Goal: Task Accomplishment & Management: Manage account settings

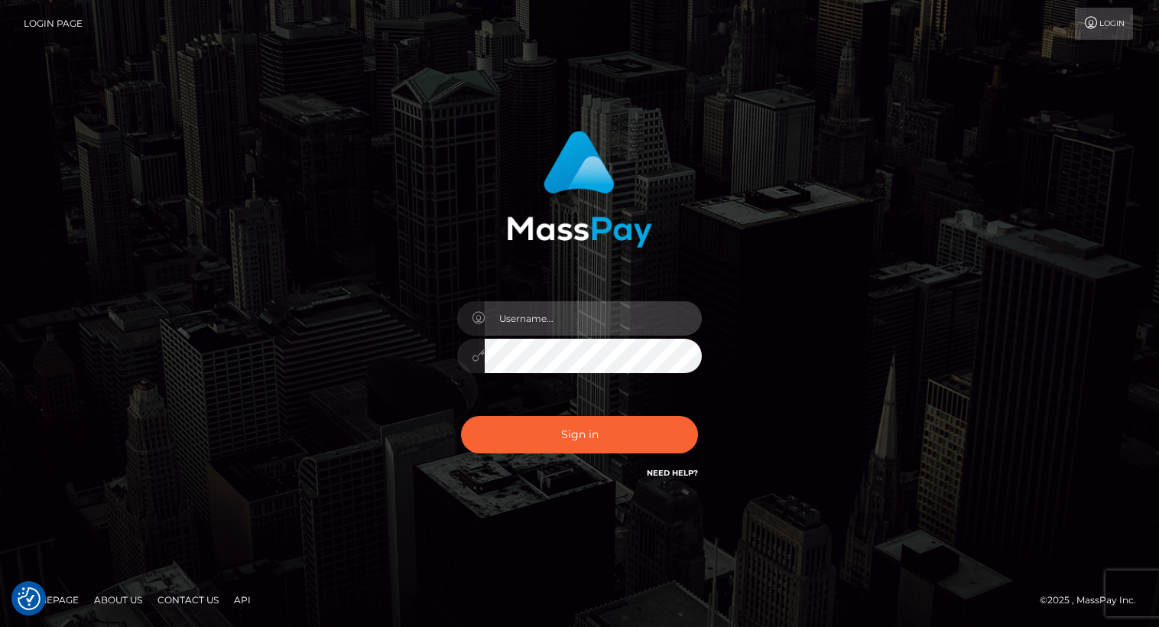
click at [557, 318] on input "text" at bounding box center [593, 318] width 217 height 34
type input "Arlene.luminaryplay"
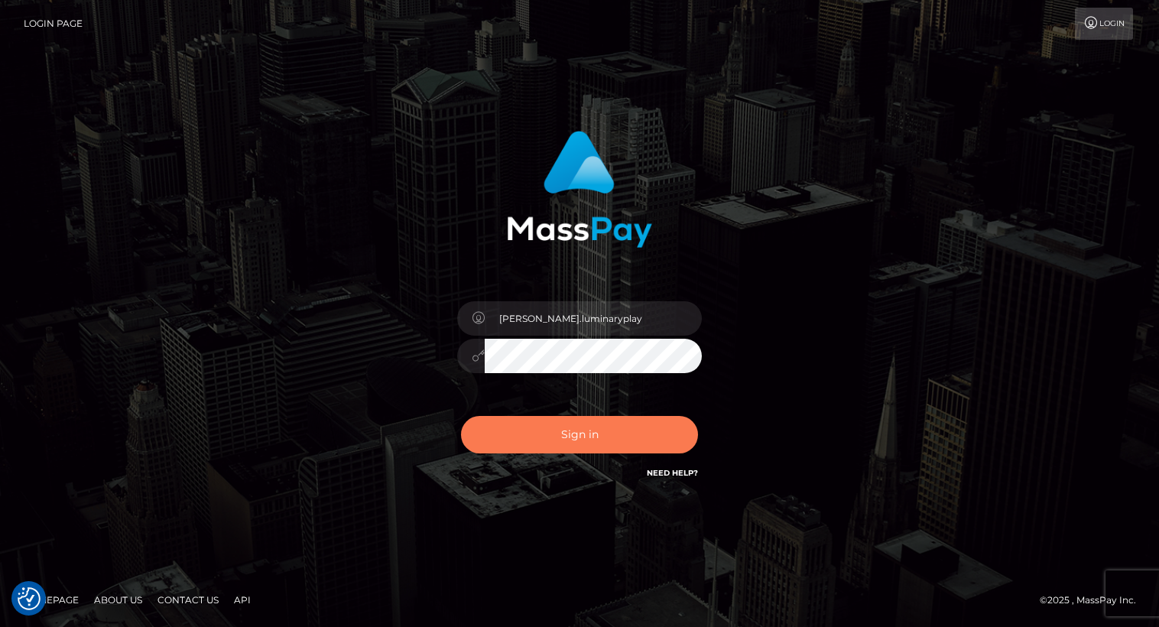
click at [563, 436] on button "Sign in" at bounding box center [579, 434] width 237 height 37
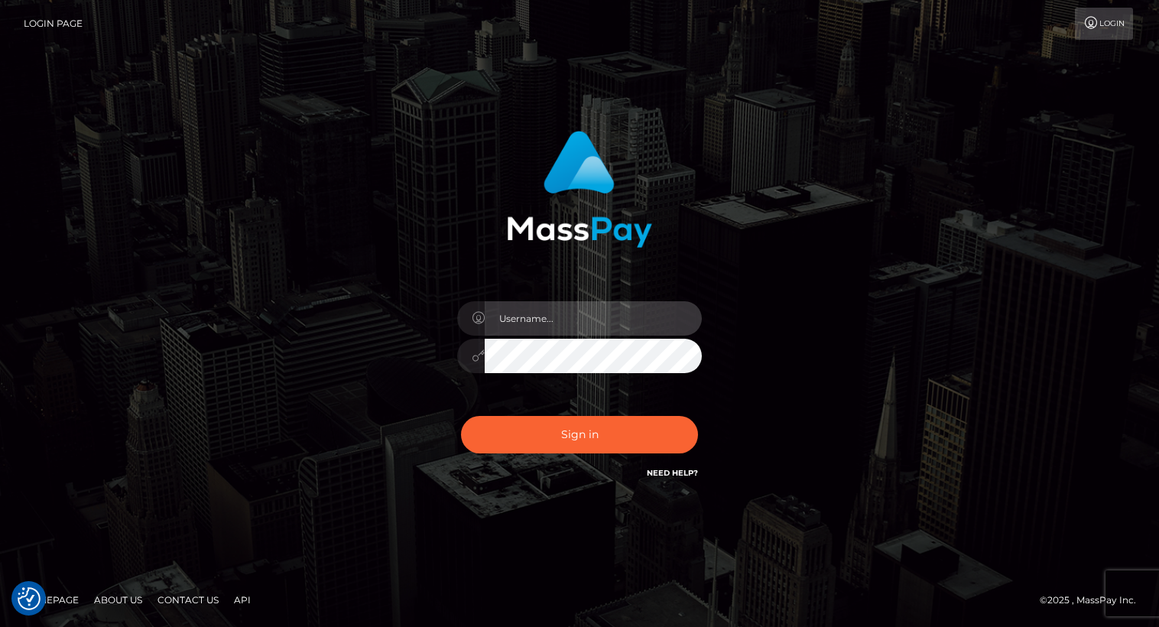
click at [541, 328] on input "text" at bounding box center [593, 318] width 217 height 34
type input "Arlene.luminaryplay"
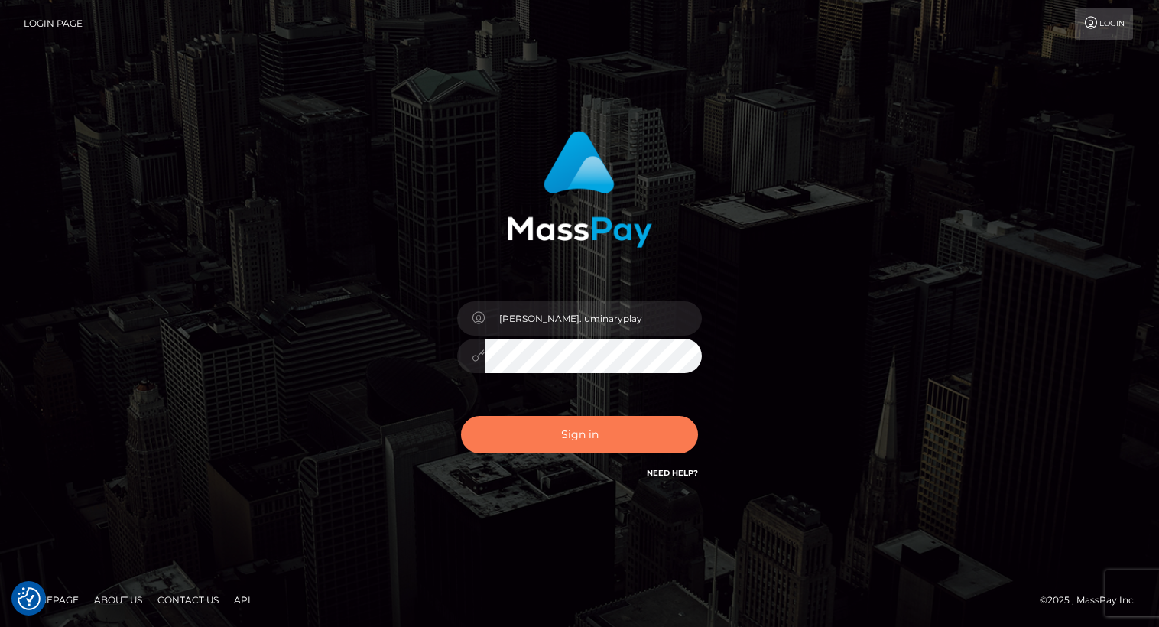
click at [574, 437] on button "Sign in" at bounding box center [579, 434] width 237 height 37
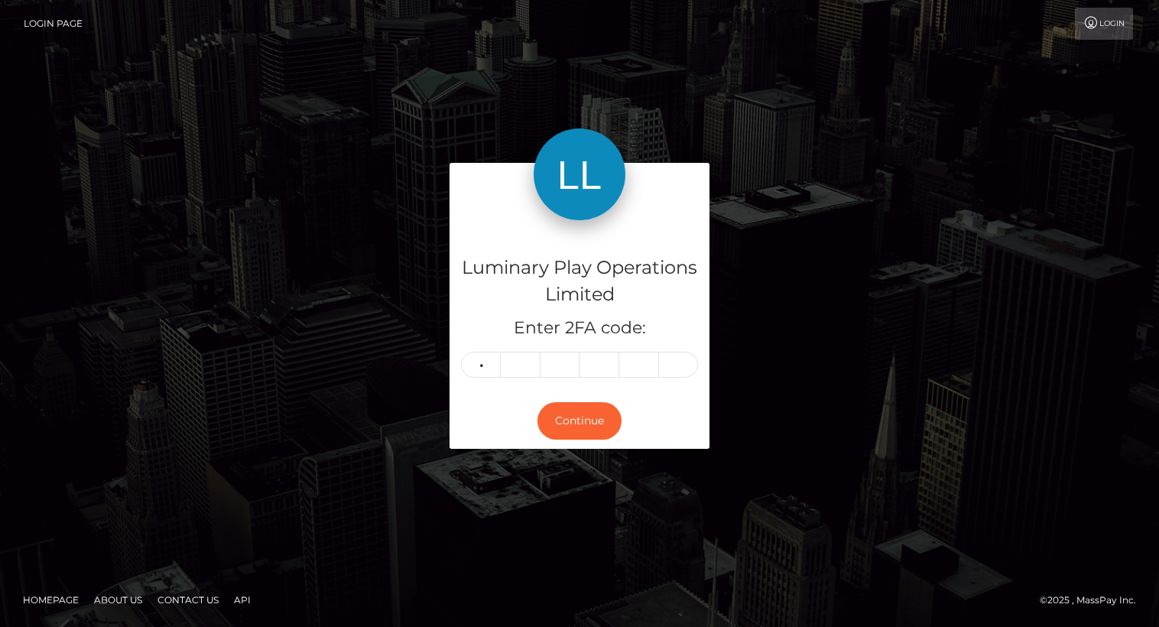
type input "6"
type input "0"
type input "3"
type input "0"
type input "5"
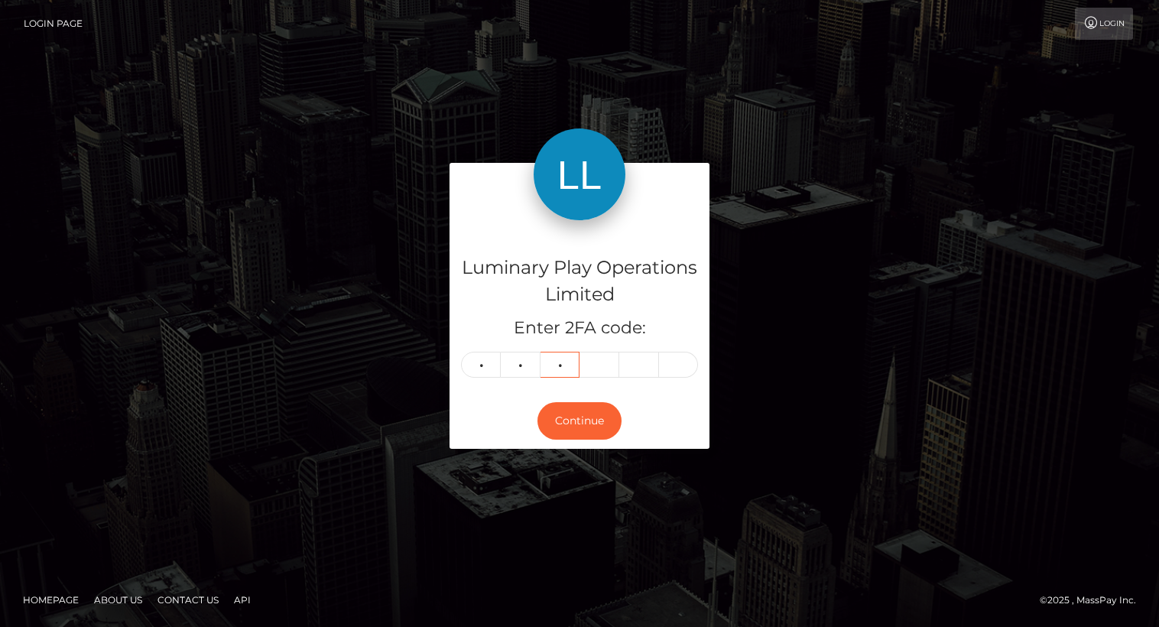
type input "6"
type input "2"
type input "3"
type input "9"
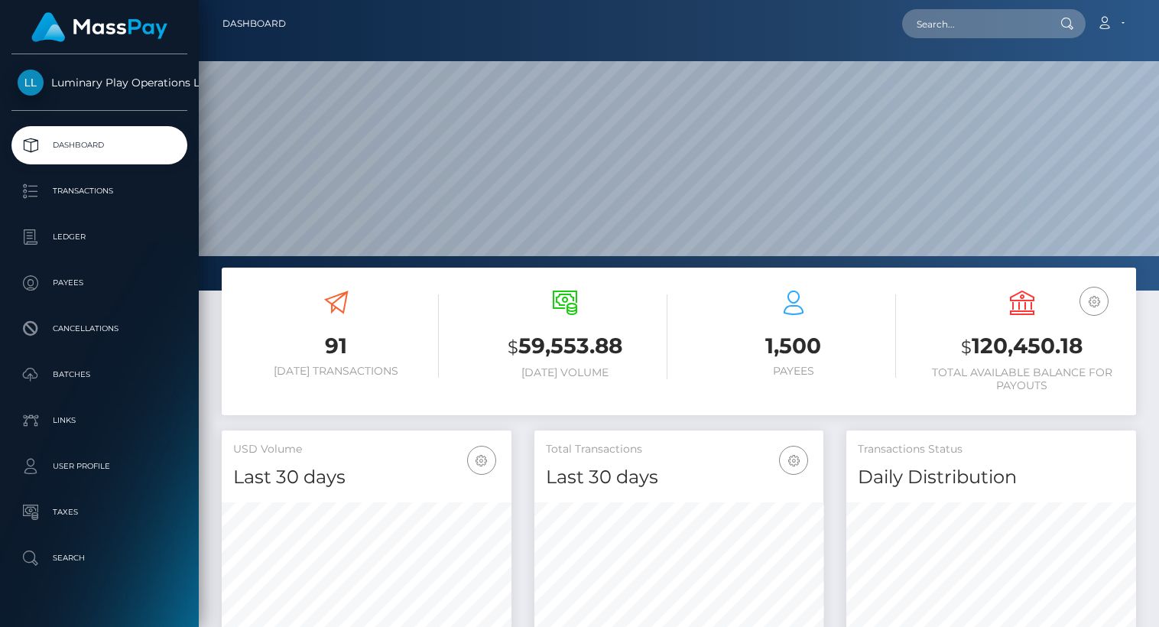
scroll to position [271, 290]
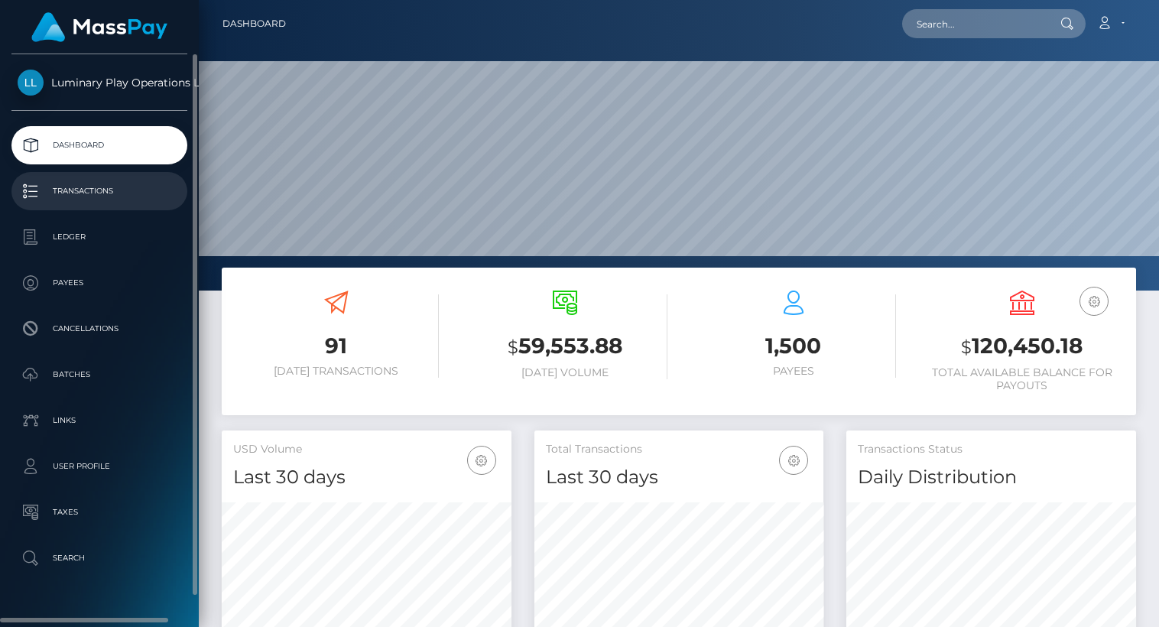
click at [80, 188] on p "Transactions" at bounding box center [100, 191] width 164 height 23
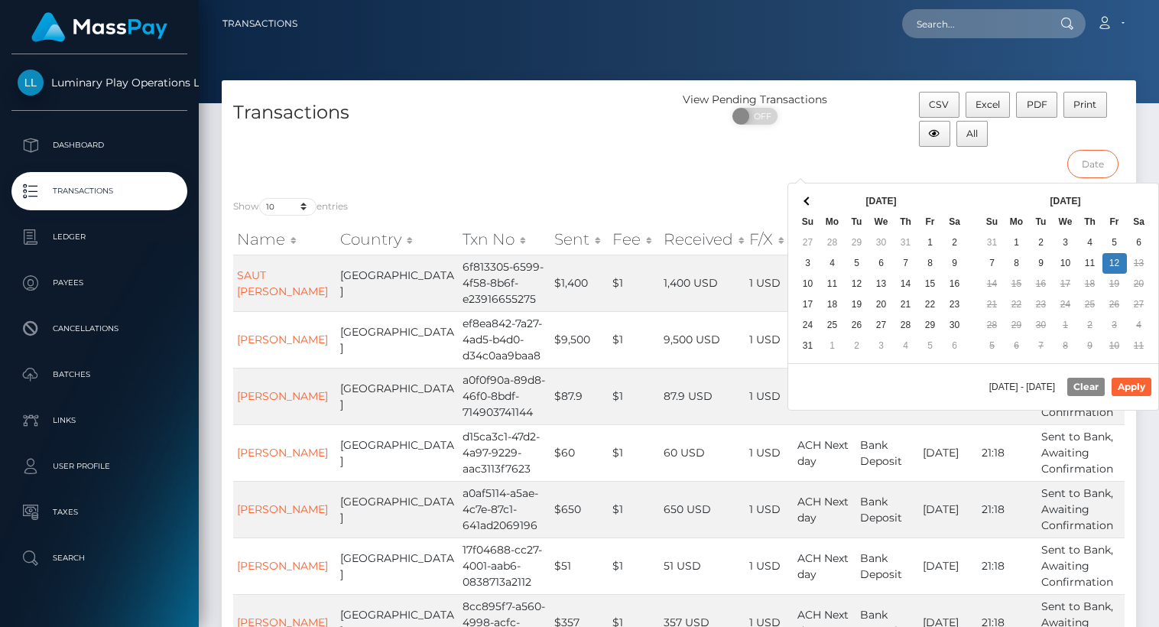
click at [1104, 164] on input "text" at bounding box center [1092, 164] width 51 height 28
click at [1138, 386] on button "Apply" at bounding box center [1132, 387] width 40 height 18
type input "08/30/2025 - 09/12/2025"
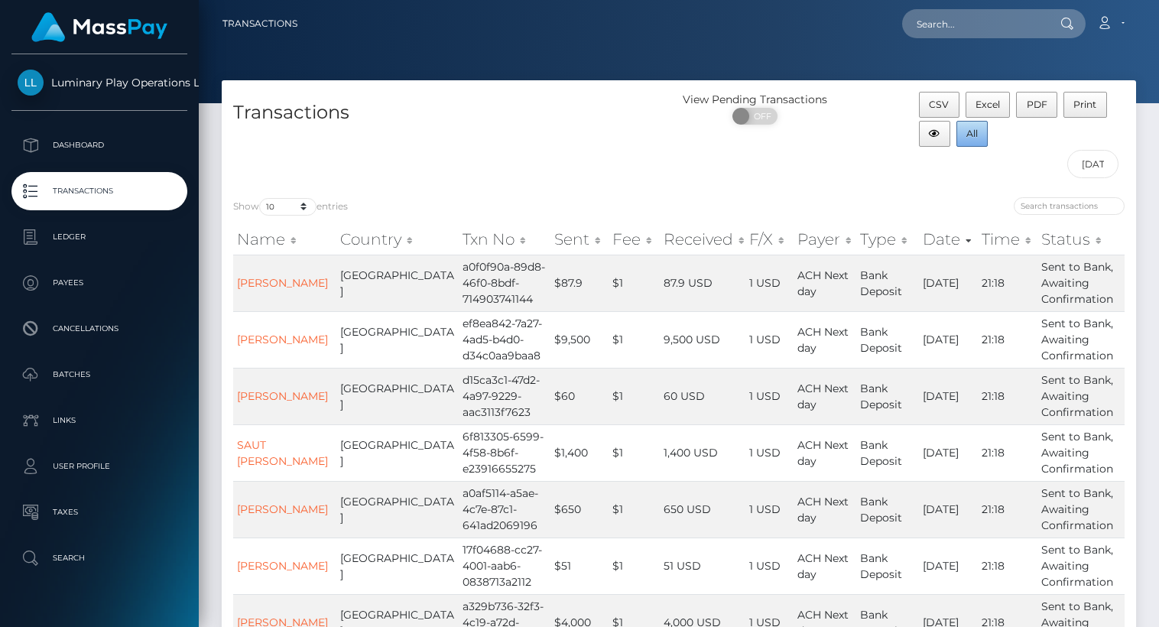
click at [973, 134] on span "All" at bounding box center [971, 133] width 11 height 11
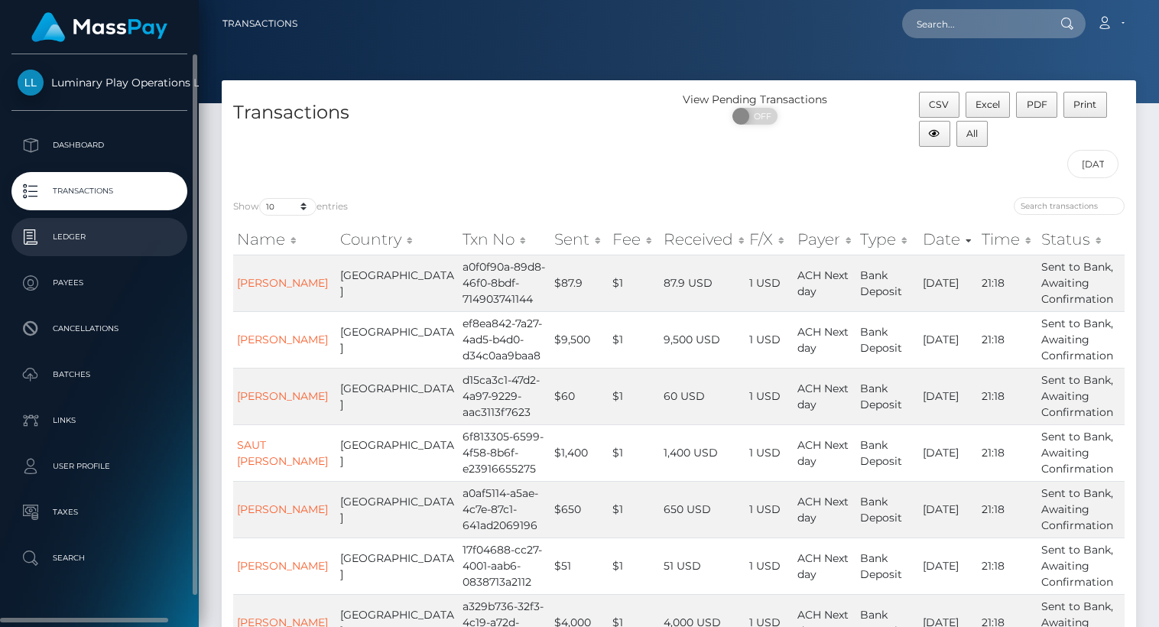
click at [87, 237] on p "Ledger" at bounding box center [100, 237] width 164 height 23
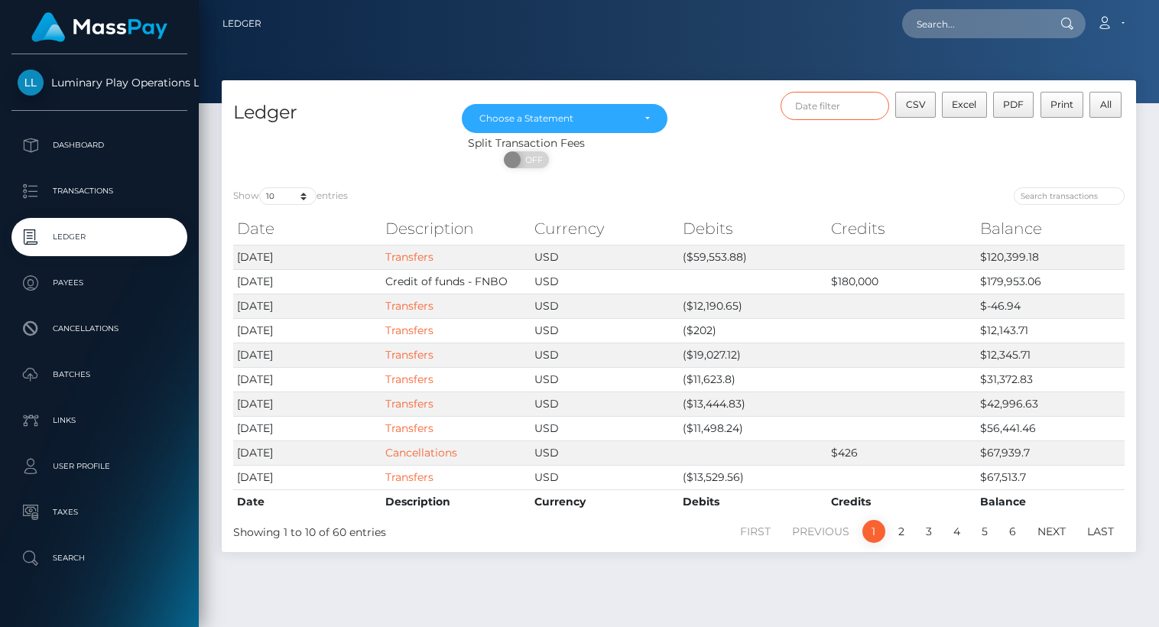
click at [849, 109] on input "text" at bounding box center [835, 106] width 109 height 28
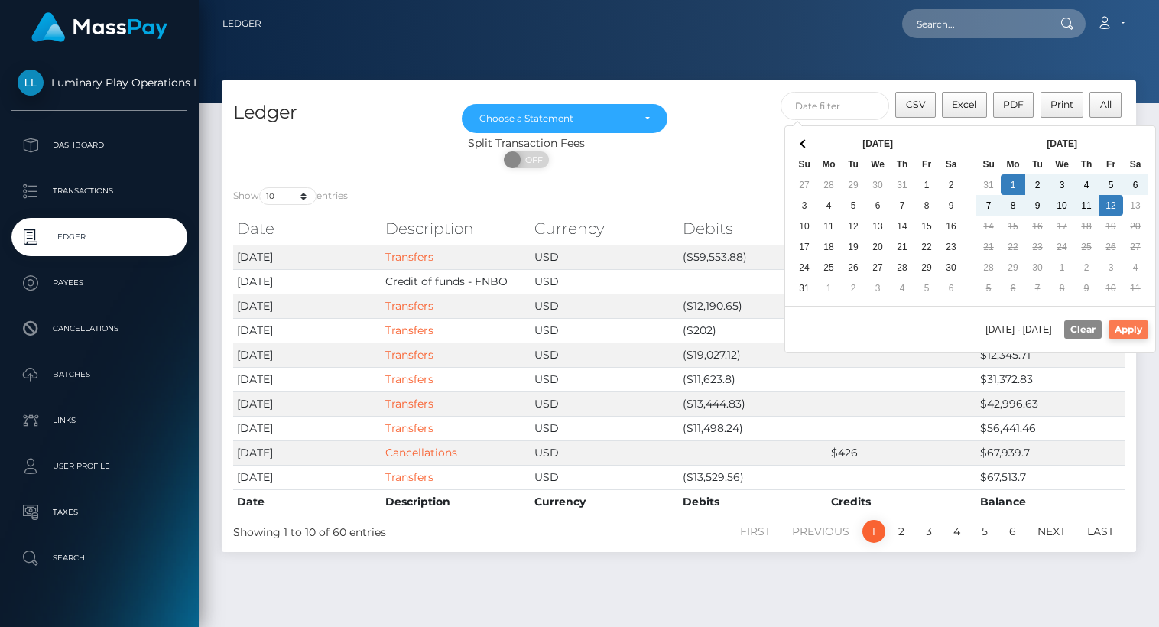
click at [1135, 330] on button "Apply" at bounding box center [1129, 329] width 40 height 18
type input "[DATE] - [DATE]"
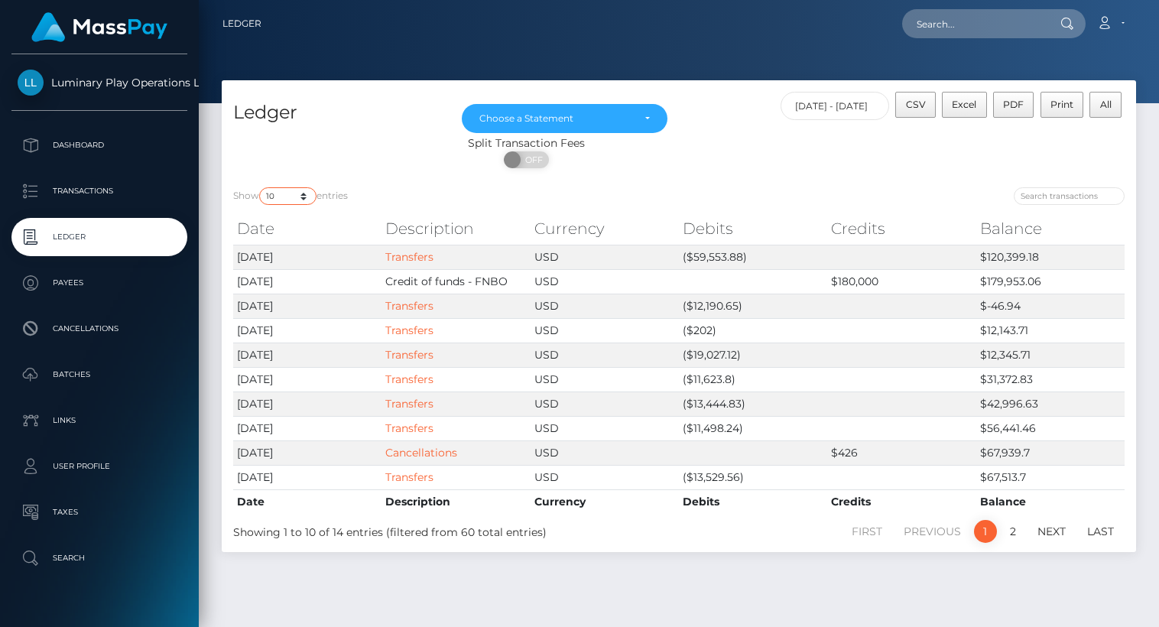
click at [281, 195] on select "10 25 50 100 250" at bounding box center [287, 196] width 57 height 18
select select "50"
click at [261, 188] on select "10 25 50 100 250" at bounding box center [287, 196] width 57 height 18
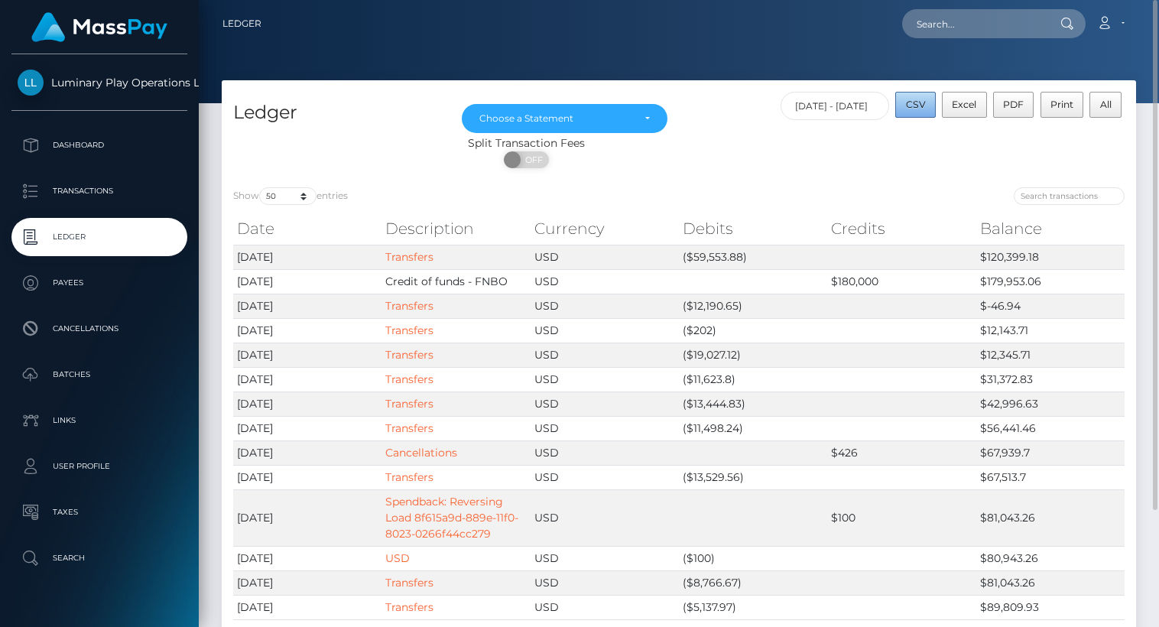
click at [917, 101] on span "CSV" at bounding box center [916, 104] width 20 height 11
click at [645, 121] on div "Choose a Statement" at bounding box center [564, 118] width 171 height 12
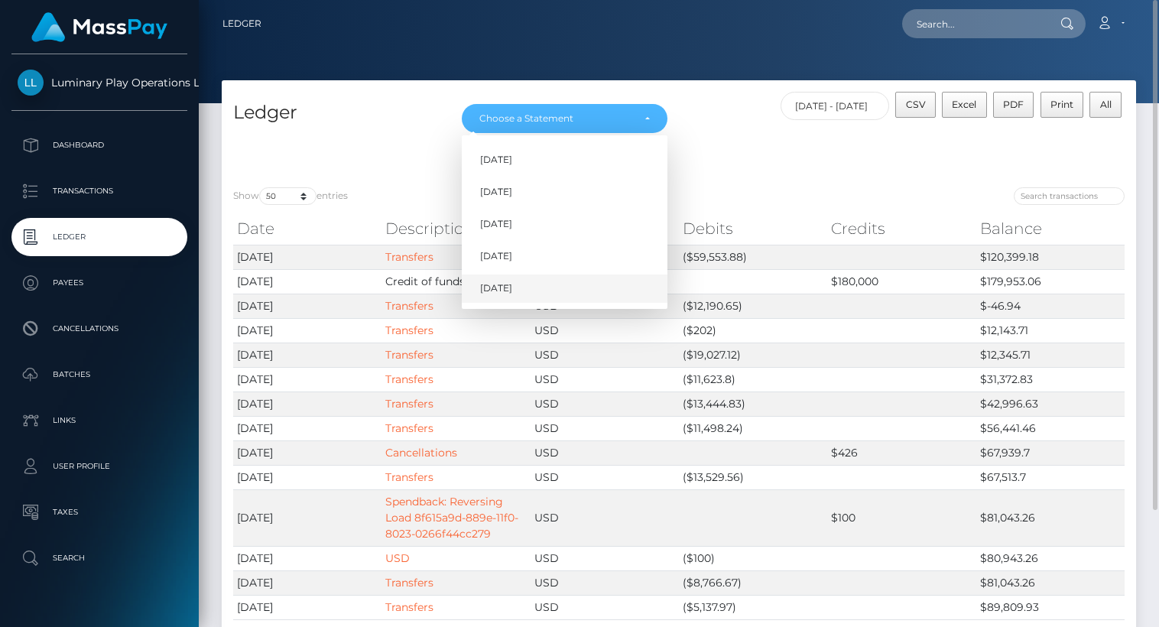
click at [525, 284] on link "[DATE]" at bounding box center [565, 288] width 206 height 28
select select "[DATE]"
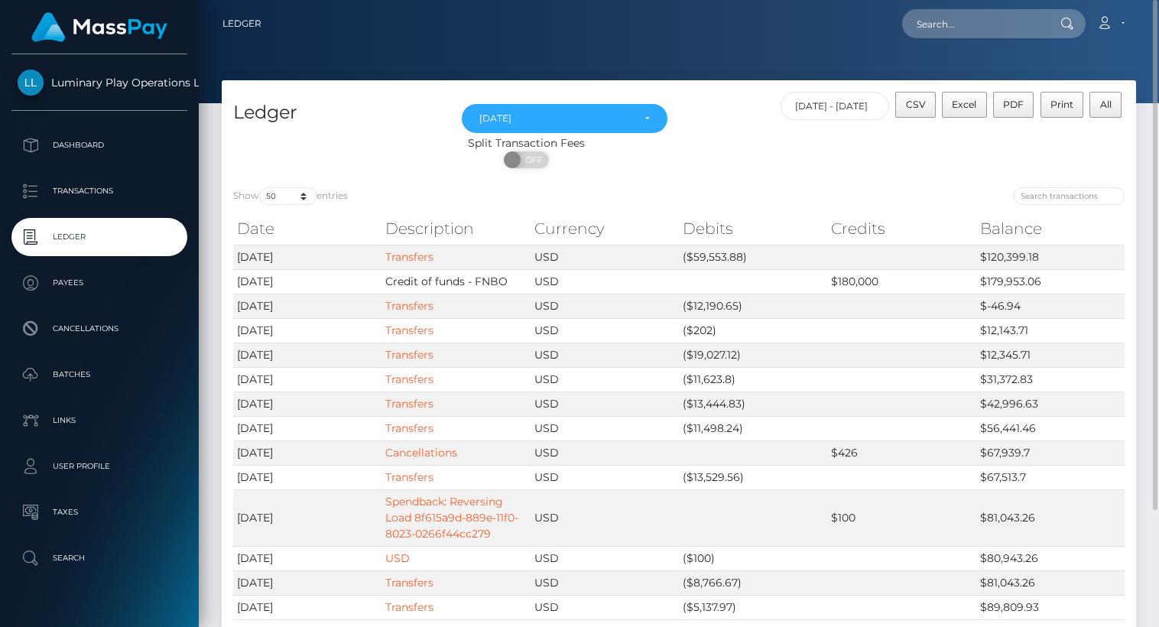
click at [746, 125] on div "CSV Excel PDF Print All [DATE] - [DATE]" at bounding box center [907, 114] width 457 height 44
click at [685, 35] on div "Loading... Loading... Account Edit Profile Logout" at bounding box center [705, 24] width 862 height 32
